Goal: Find specific page/section

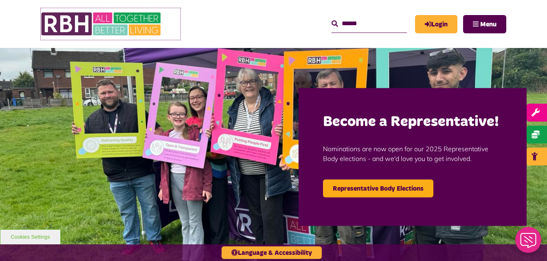
click at [71, 24] on img at bounding box center [102, 24] width 122 height 32
click at [482, 23] on span "Menu" at bounding box center [488, 24] width 16 height 7
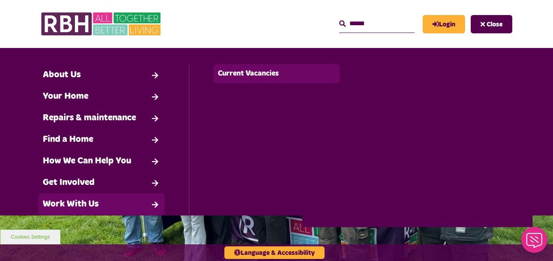
click at [247, 77] on link "Current Vacancies" at bounding box center [276, 73] width 125 height 19
